Goal: Task Accomplishment & Management: Complete application form

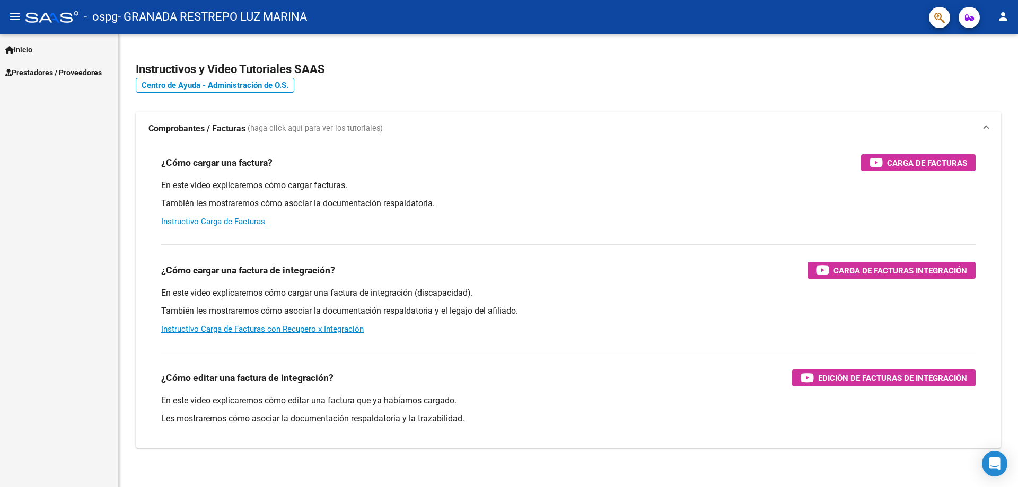
click at [41, 71] on span "Prestadores / Proveedores" at bounding box center [53, 73] width 97 height 12
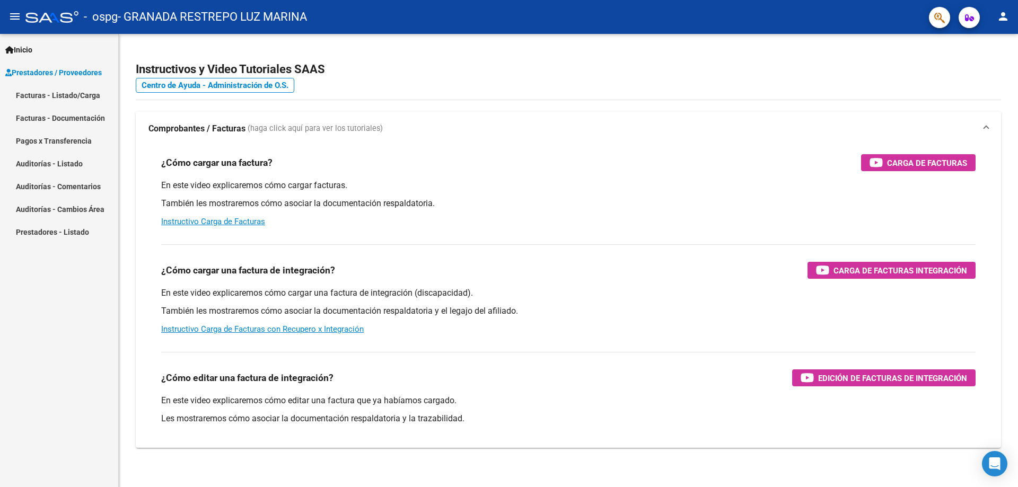
click at [36, 98] on link "Facturas - Listado/Carga" at bounding box center [59, 95] width 118 height 23
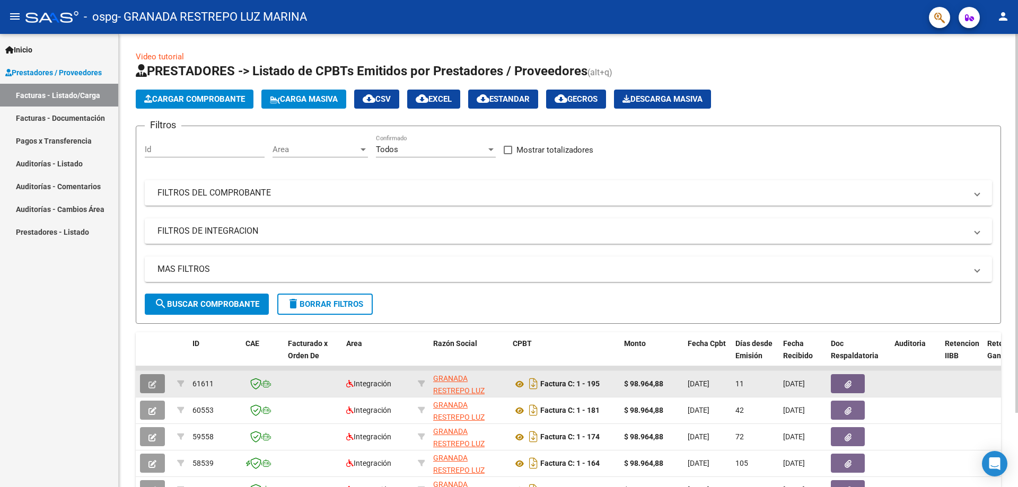
click at [147, 382] on button "button" at bounding box center [152, 383] width 25 height 19
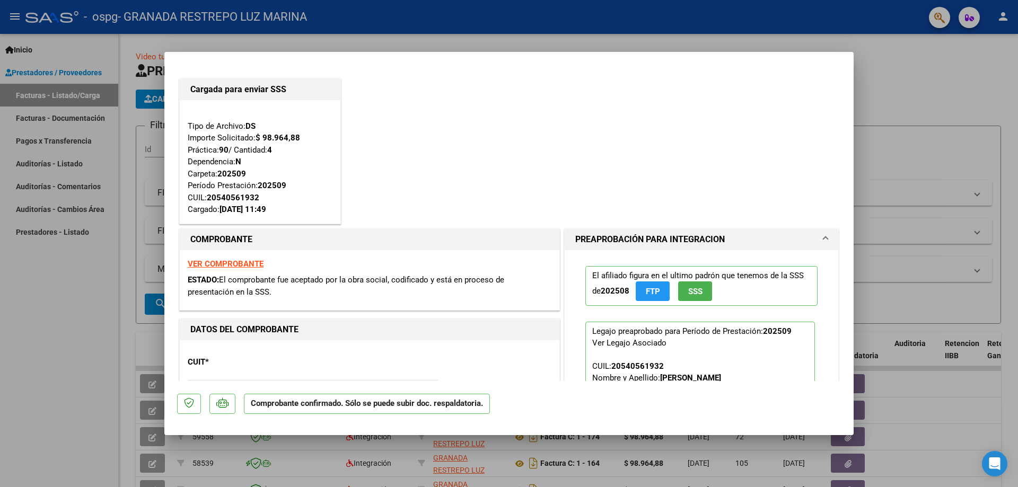
click at [904, 103] on div at bounding box center [509, 243] width 1018 height 487
type input "$ 0,00"
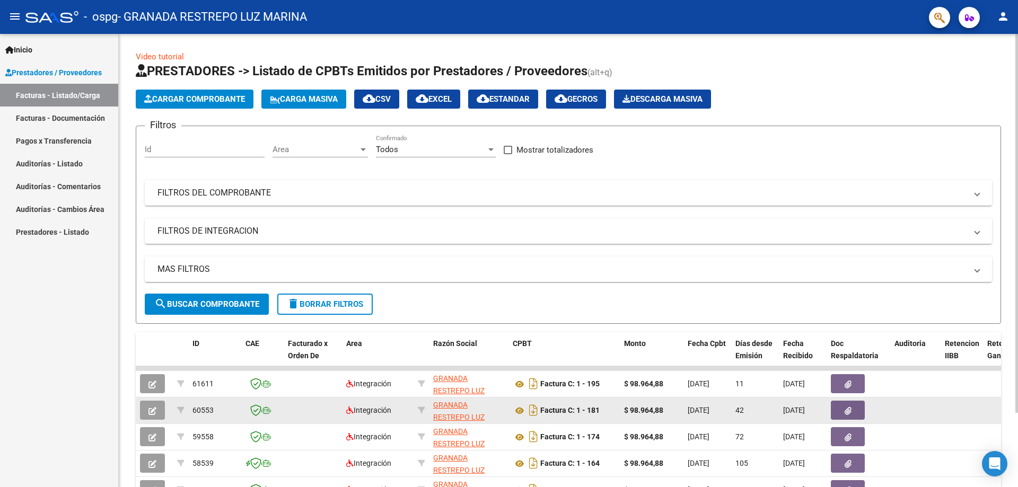
click at [158, 414] on button "button" at bounding box center [152, 410] width 25 height 19
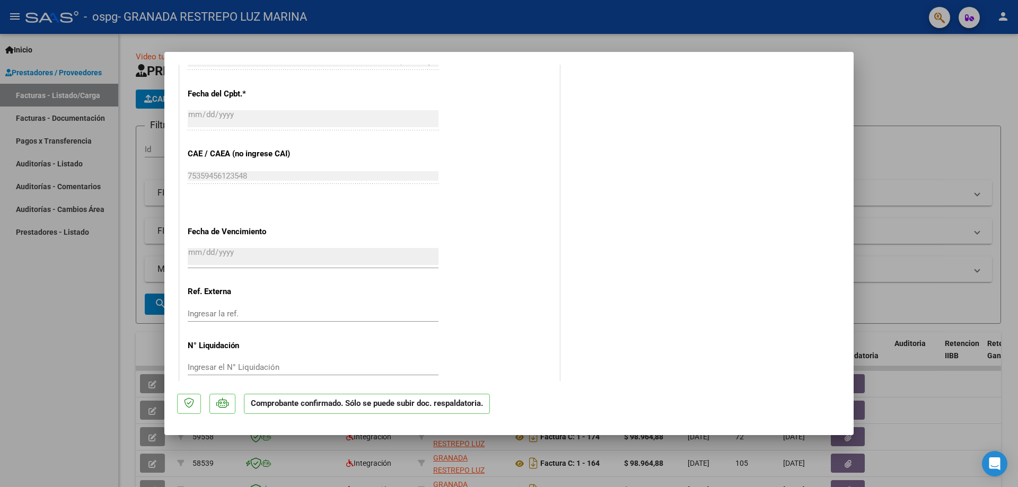
scroll to position [678, 0]
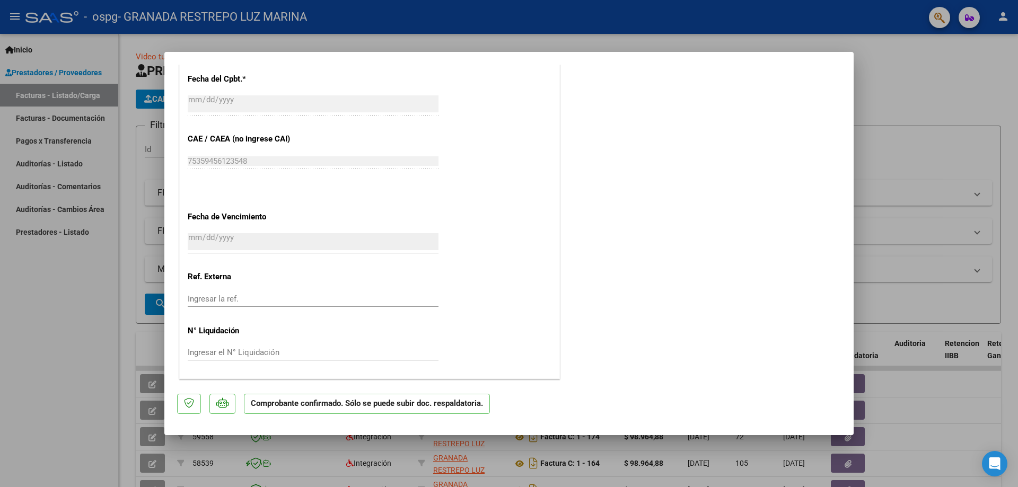
click at [932, 89] on div at bounding box center [509, 243] width 1018 height 487
type input "$ 0,00"
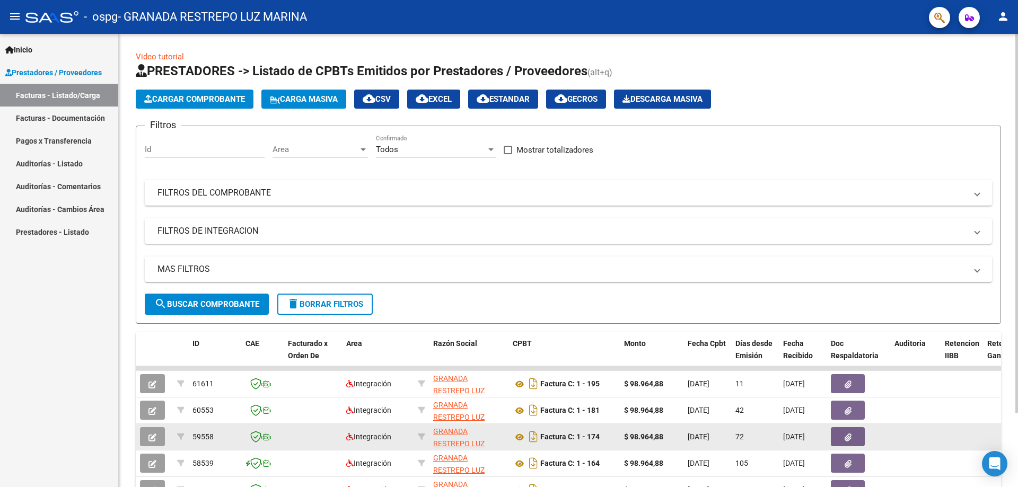
click at [156, 432] on button "button" at bounding box center [152, 436] width 25 height 19
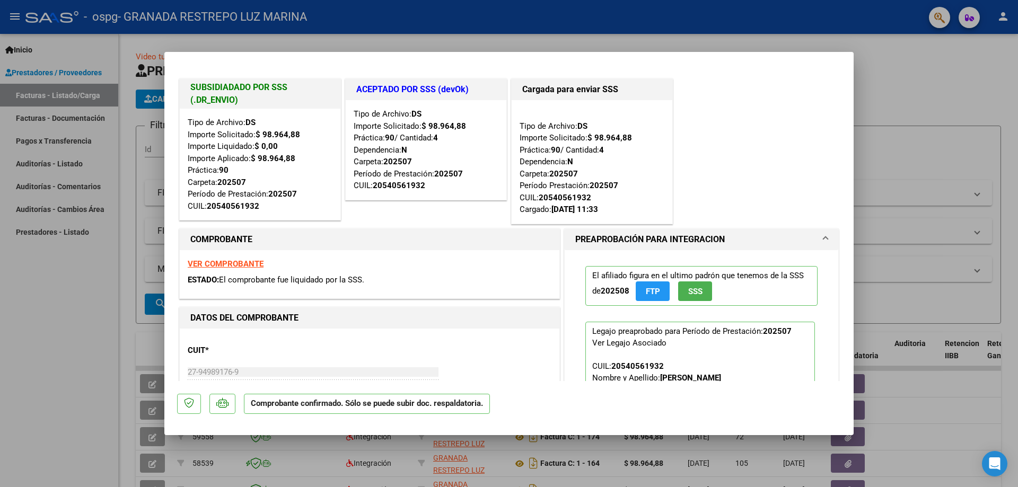
click at [887, 64] on div at bounding box center [509, 243] width 1018 height 487
type input "$ 0,00"
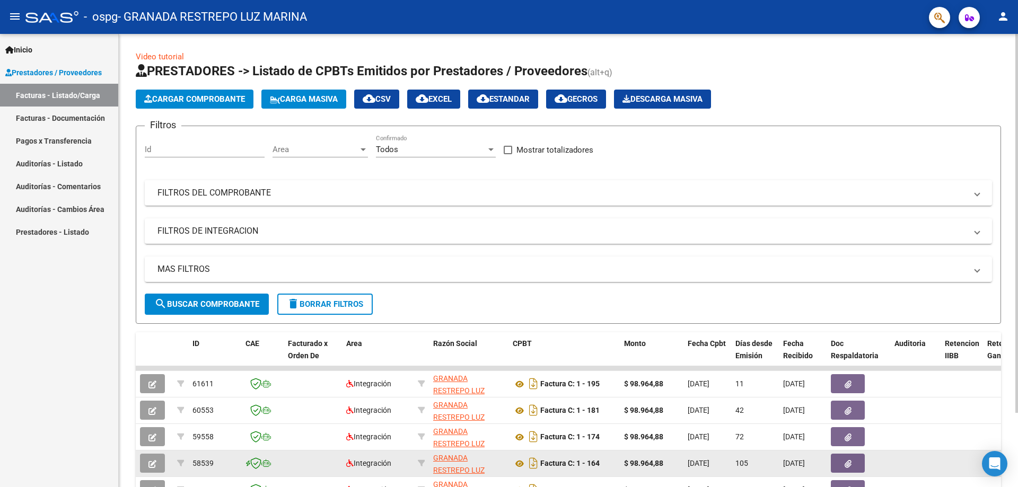
click at [146, 459] on button "button" at bounding box center [152, 463] width 25 height 19
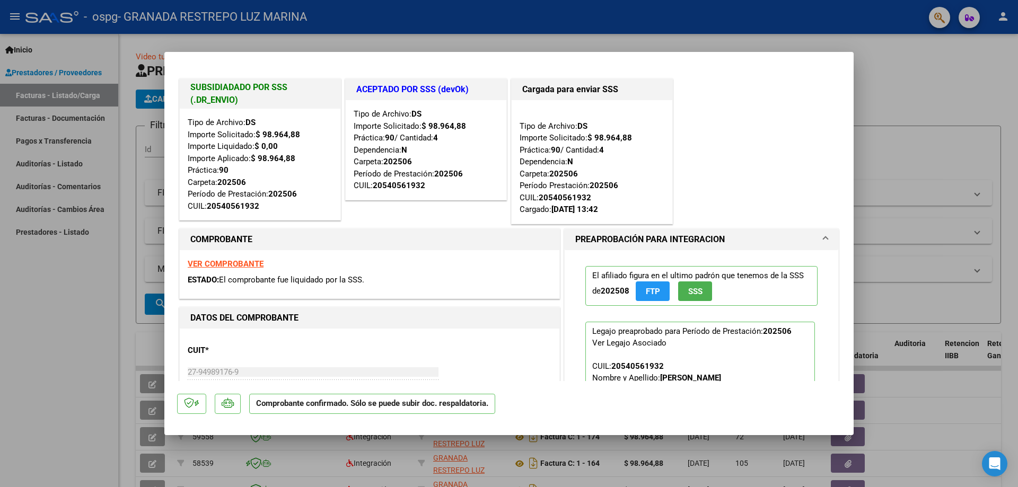
click at [928, 116] on div at bounding box center [509, 243] width 1018 height 487
type input "$ 0,00"
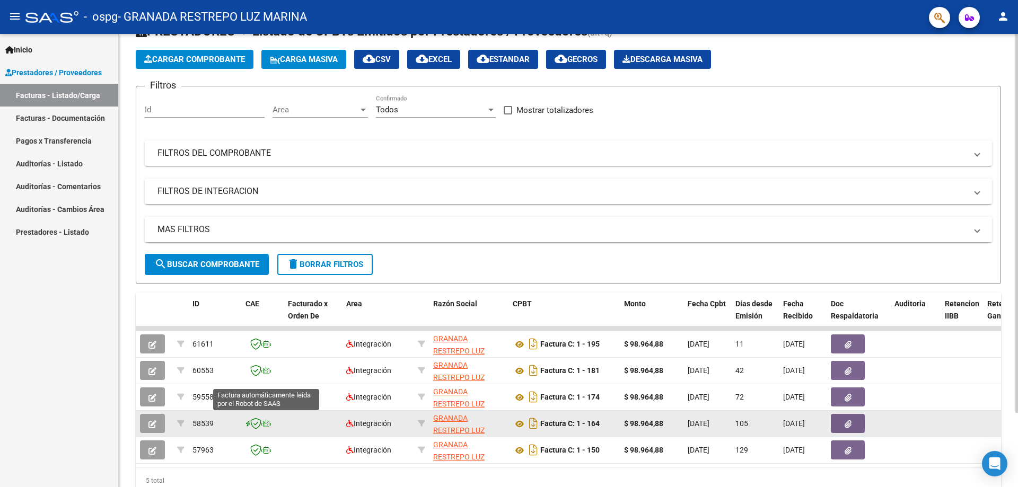
scroll to position [89, 0]
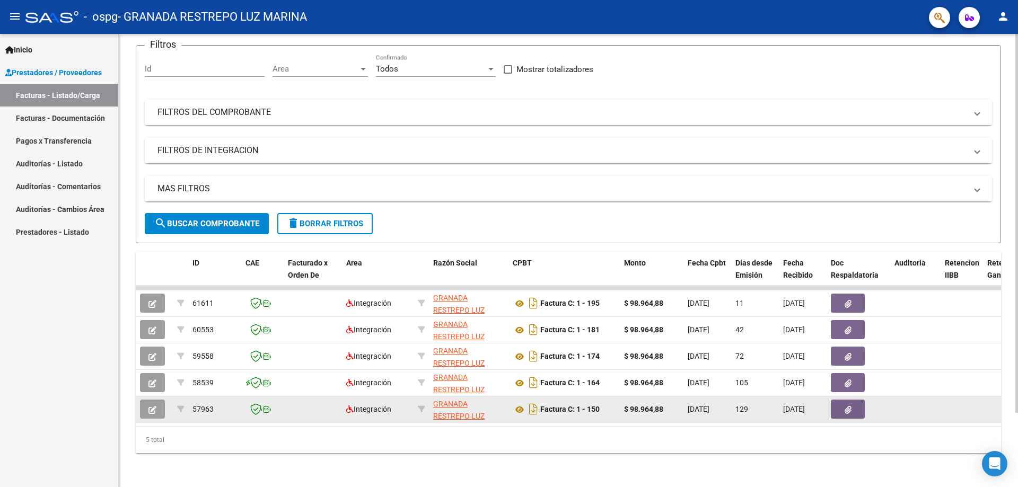
click at [153, 400] on button "button" at bounding box center [152, 409] width 25 height 19
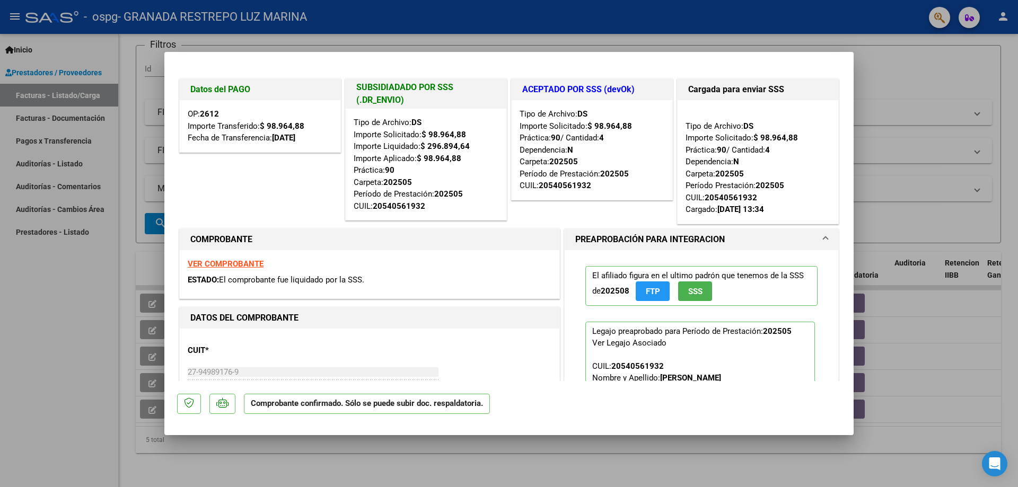
click at [891, 52] on div at bounding box center [509, 243] width 1018 height 487
type input "$ 0,00"
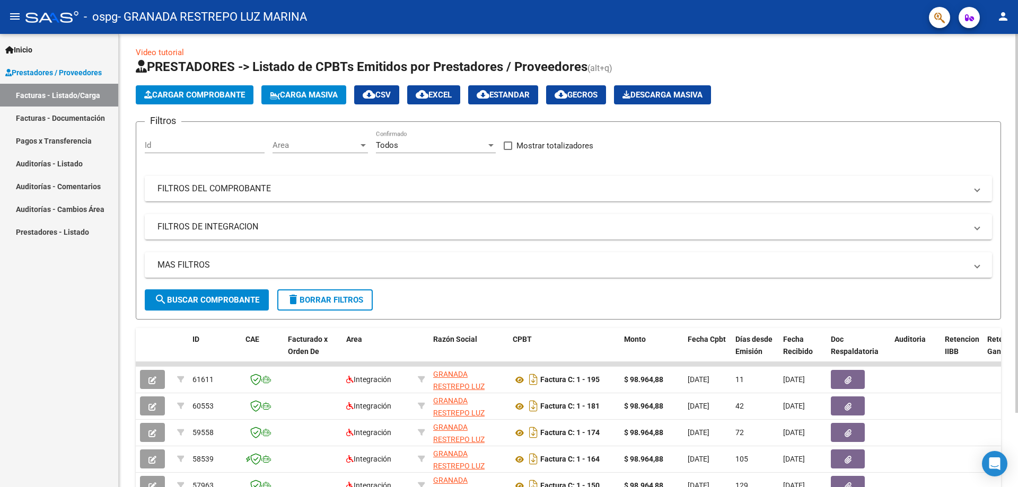
scroll to position [0, 0]
